Goal: Register for event/course

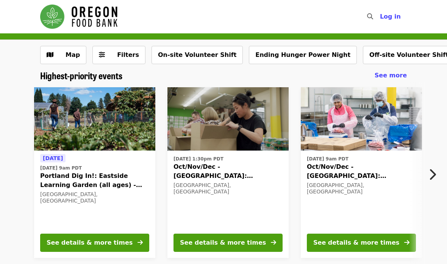
click at [372, 17] on icon "search icon" at bounding box center [370, 16] width 6 height 7
click at [125, 55] on span "Filters" at bounding box center [128, 54] width 22 height 7
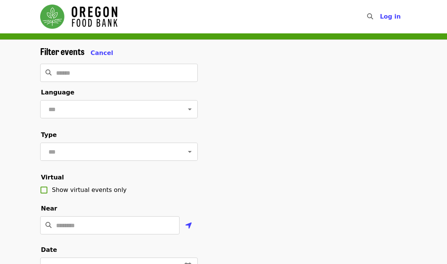
click at [373, 17] on icon "search icon" at bounding box center [370, 16] width 6 height 7
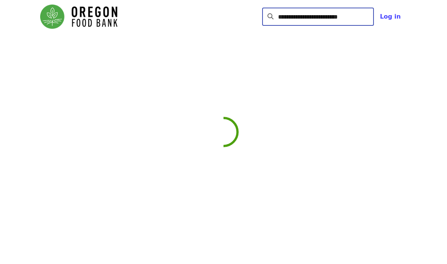
type input "**********"
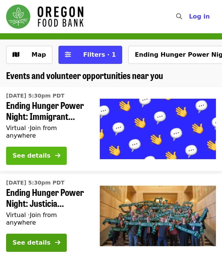
click at [40, 152] on div "See details" at bounding box center [31, 156] width 38 height 9
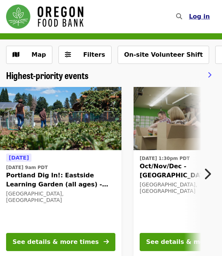
click at [187, 18] on button "Log in" at bounding box center [199, 16] width 33 height 15
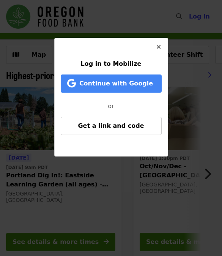
click at [159, 46] on icon "times icon" at bounding box center [158, 47] width 5 height 7
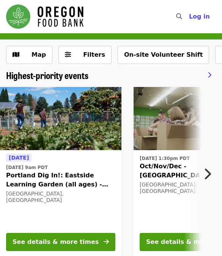
click at [181, 19] on icon "search icon" at bounding box center [179, 16] width 6 height 7
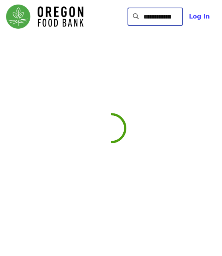
type input "**********"
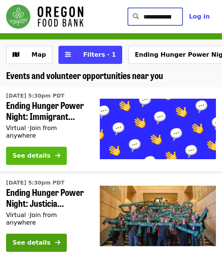
click at [39, 152] on div "See details" at bounding box center [31, 156] width 38 height 9
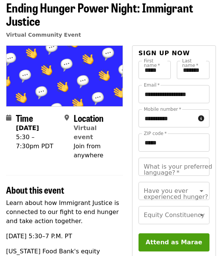
scroll to position [39, 0]
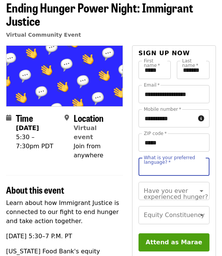
click at [192, 172] on div "What is your preferred language?   * What is your preferred language? *" at bounding box center [173, 167] width 71 height 18
click at [200, 198] on div "Have you ever experienced hunger?" at bounding box center [173, 191] width 71 height 18
type input "*******"
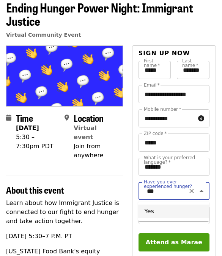
click at [182, 219] on ul "Yes" at bounding box center [173, 212] width 71 height 20
click at [182, 210] on li "Yes" at bounding box center [173, 212] width 71 height 14
type input "***"
click at [181, 214] on div "Equity Constituency Equity Constituency" at bounding box center [173, 215] width 71 height 18
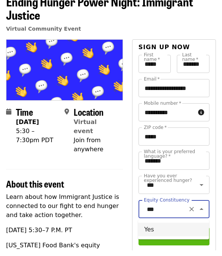
click at [177, 231] on li "Yes" at bounding box center [173, 236] width 71 height 14
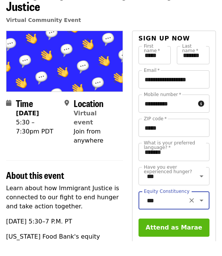
type input "***"
click at [194, 234] on button "Attend as Marae" at bounding box center [173, 243] width 71 height 18
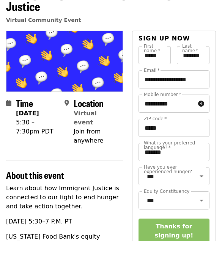
scroll to position [54, 0]
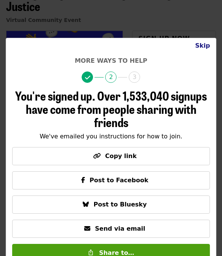
click at [206, 48] on button "Skip" at bounding box center [202, 45] width 27 height 15
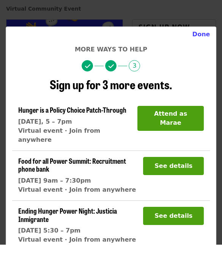
click at [197, 56] on h4 "More ways to help" at bounding box center [111, 60] width 198 height 9
click at [205, 56] on h4 "More ways to help" at bounding box center [111, 60] width 198 height 9
click at [200, 56] on h4 "More ways to help" at bounding box center [111, 60] width 198 height 9
click at [145, 18] on div "Done More ways to help 3 Sign up for 3 more events. Hunger is a Policy Choice P…" at bounding box center [111, 128] width 222 height 256
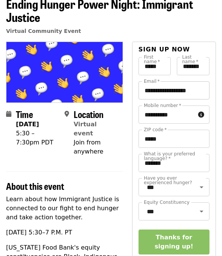
scroll to position [0, 0]
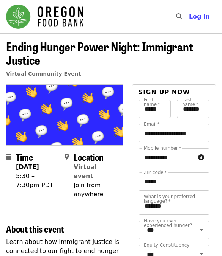
click at [182, 17] on icon "search icon" at bounding box center [179, 16] width 6 height 7
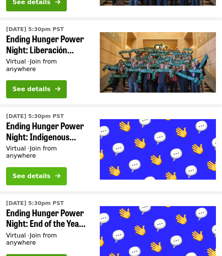
scroll to position [241, 0]
click at [47, 172] on div "See details" at bounding box center [31, 176] width 38 height 9
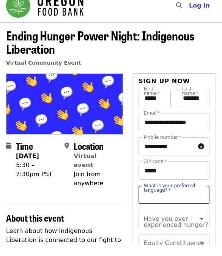
click at [164, 200] on input "What is your preferred language?   *" at bounding box center [173, 206] width 71 height 18
type input "*******"
click at [172, 222] on div "Have you ever experienced hunger? Have you ever experienced hunger?" at bounding box center [173, 230] width 71 height 18
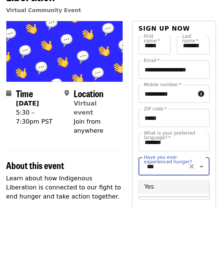
scroll to position [19, 0]
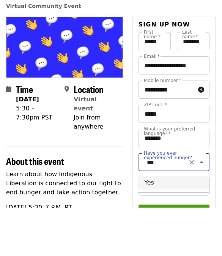
click at [173, 225] on li "Yes" at bounding box center [173, 232] width 71 height 14
type input "***"
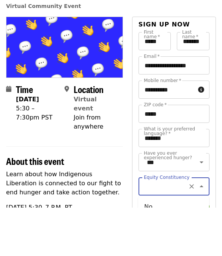
click at [172, 228] on input "Equity Constituency" at bounding box center [164, 235] width 40 height 14
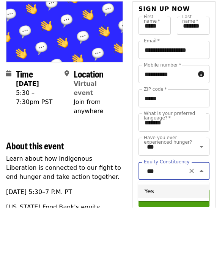
scroll to position [35, 0]
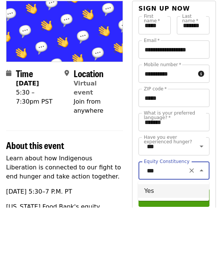
click at [172, 233] on li "Yes" at bounding box center [173, 240] width 71 height 14
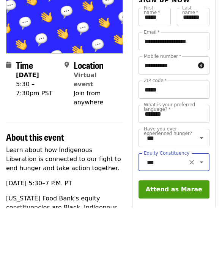
scroll to position [44, 0]
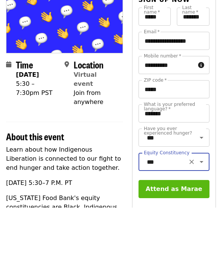
type input "***"
click at [159, 229] on button "Attend as Marae" at bounding box center [173, 238] width 71 height 18
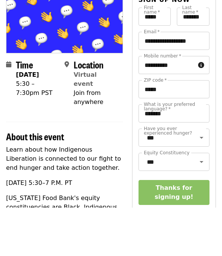
scroll to position [92, 0]
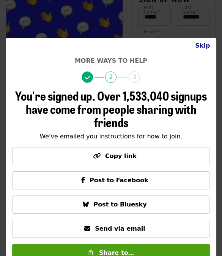
click at [211, 44] on button "Skip" at bounding box center [202, 45] width 27 height 15
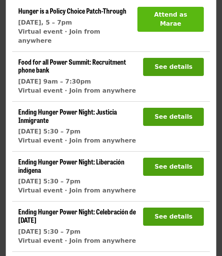
scroll to position [110, 0]
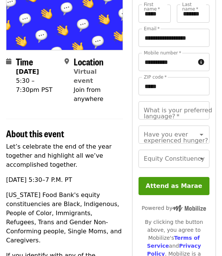
scroll to position [95, 0]
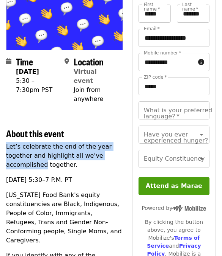
drag, startPoint x: 6, startPoint y: 147, endPoint x: 44, endPoint y: 167, distance: 42.7
click at [44, 167] on p "Let’s celebrate the end of the year together and highlight all we’ve accomplish…" at bounding box center [64, 155] width 117 height 27
copy p "Let’s celebrate the end of the year together and highlight all we’ve accomplish…"
click at [156, 114] on div "What is your preferred language?   * What is your preferred language? *" at bounding box center [173, 111] width 71 height 18
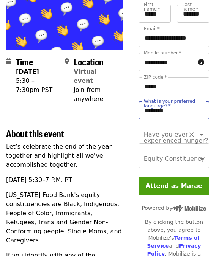
type input "*******"
click at [179, 136] on div "Have you ever experienced hunger? Have you ever experienced hunger?" at bounding box center [173, 135] width 71 height 18
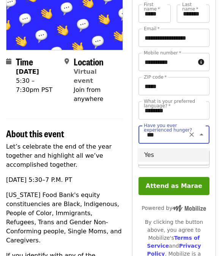
click at [192, 154] on li "Yes" at bounding box center [173, 155] width 71 height 14
click at [186, 159] on button "Clear" at bounding box center [191, 159] width 11 height 11
type input "***"
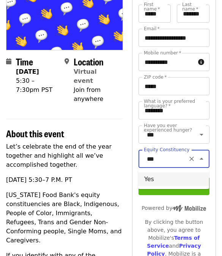
click at [181, 181] on li "Yes" at bounding box center [173, 180] width 71 height 14
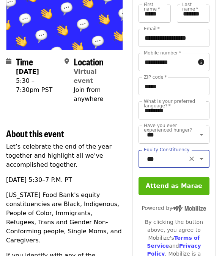
type input "***"
click at [180, 186] on button "Attend as Marae" at bounding box center [173, 186] width 71 height 18
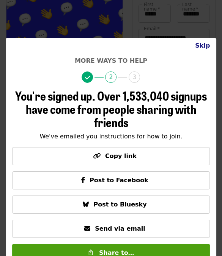
click at [203, 47] on button "Skip" at bounding box center [202, 45] width 27 height 15
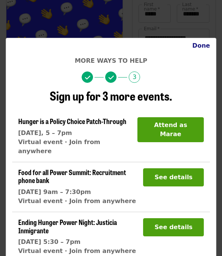
click at [203, 47] on button "Done" at bounding box center [201, 45] width 30 height 15
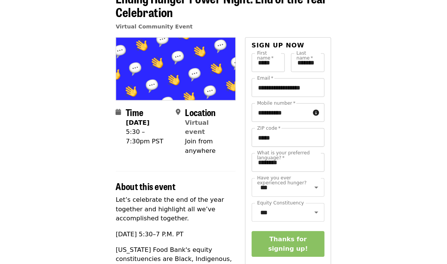
scroll to position [0, 0]
